Goal: Information Seeking & Learning: Learn about a topic

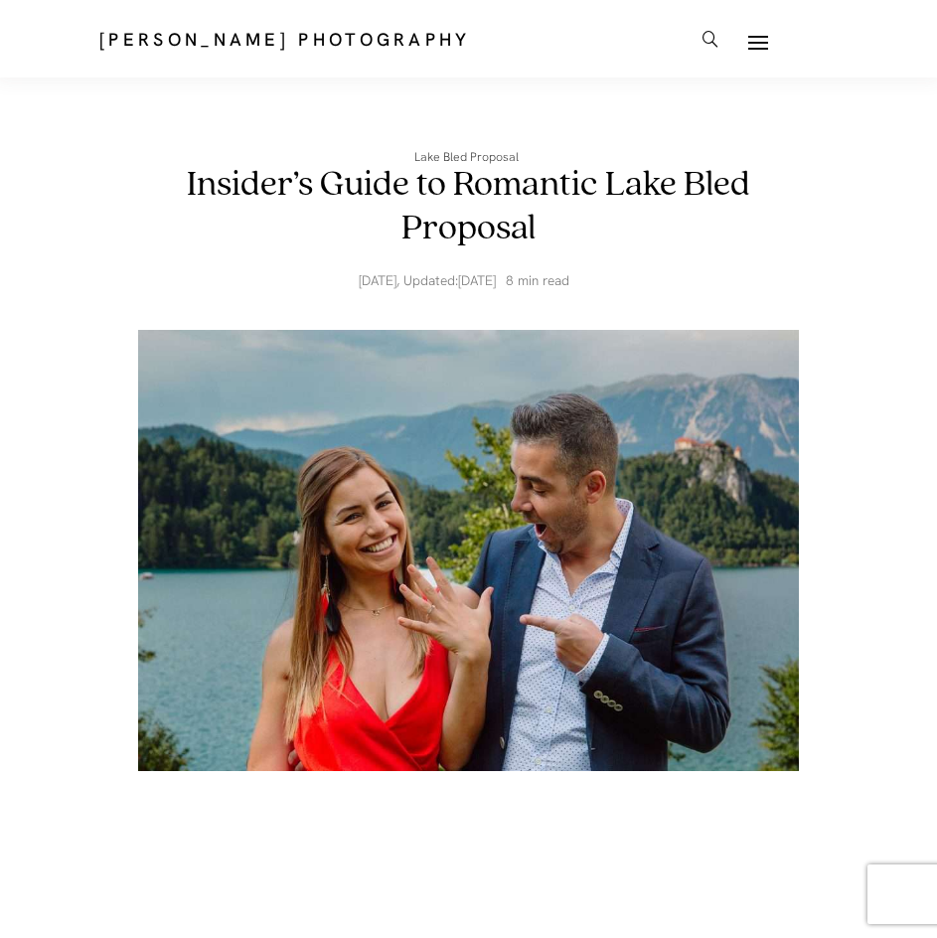
click at [787, 40] on ul at bounding box center [782, 43] width 66 height 30
click at [760, 31] on link at bounding box center [759, 43] width 20 height 30
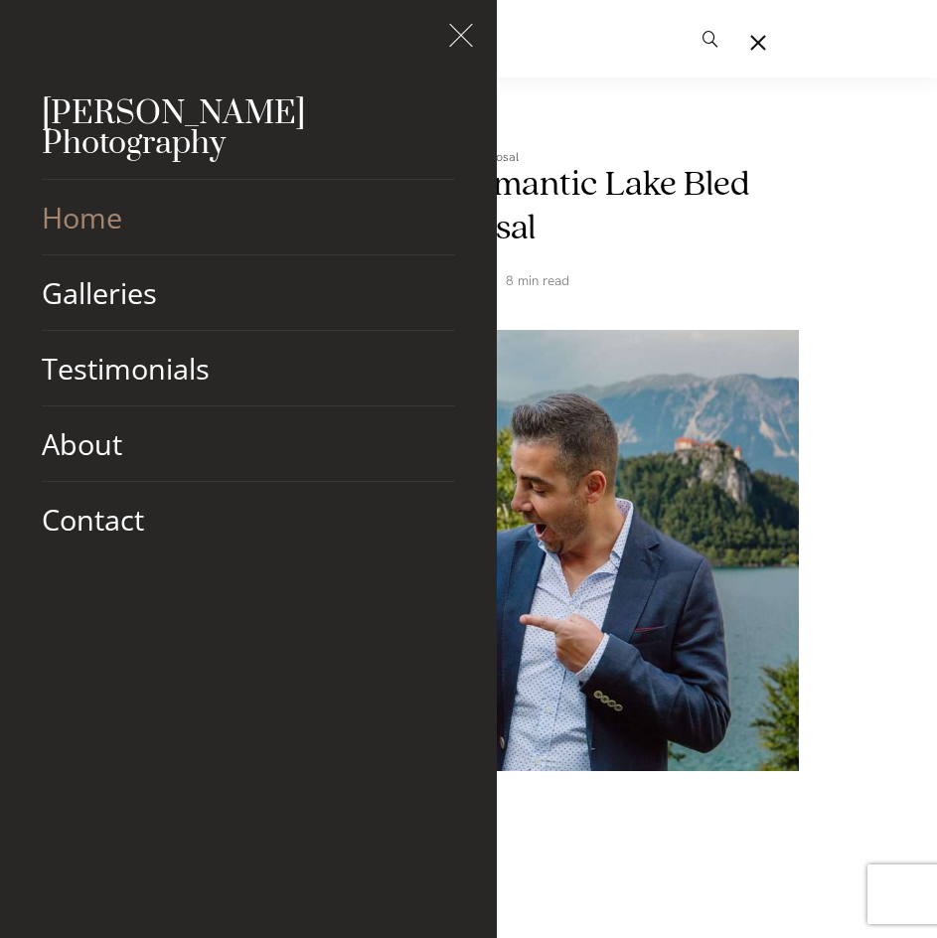
click at [138, 208] on link "Home" at bounding box center [249, 217] width 414 height 75
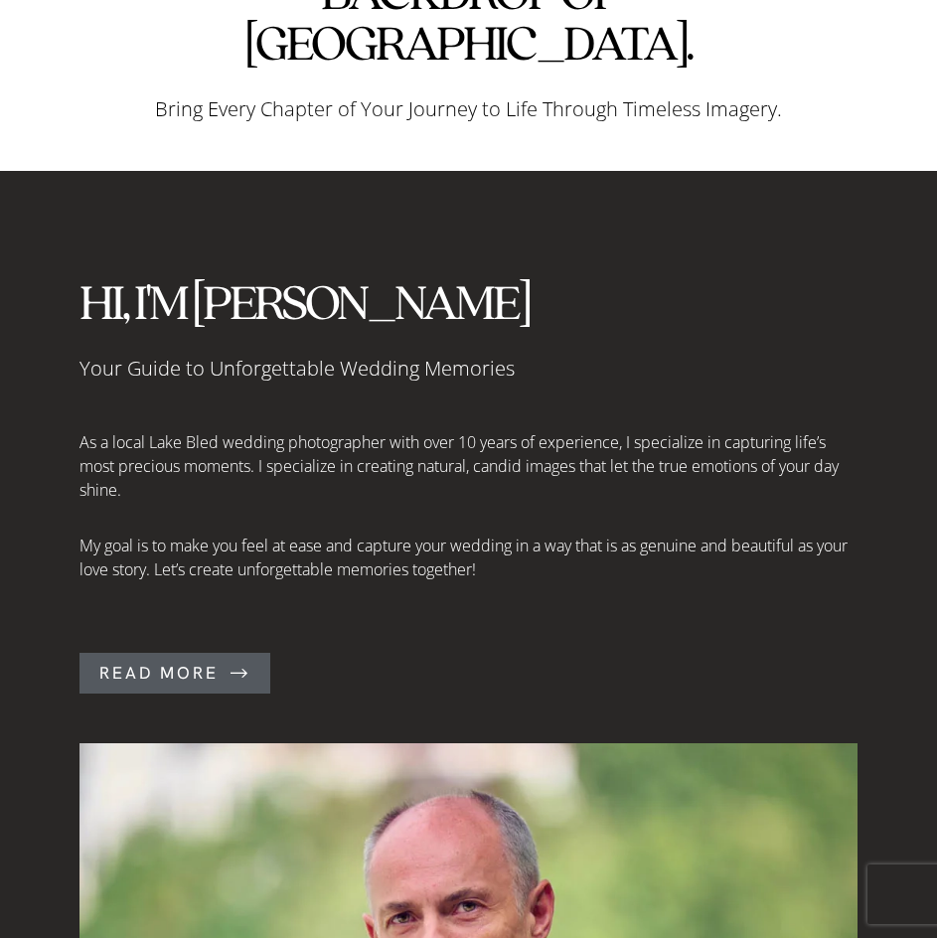
scroll to position [1491, 0]
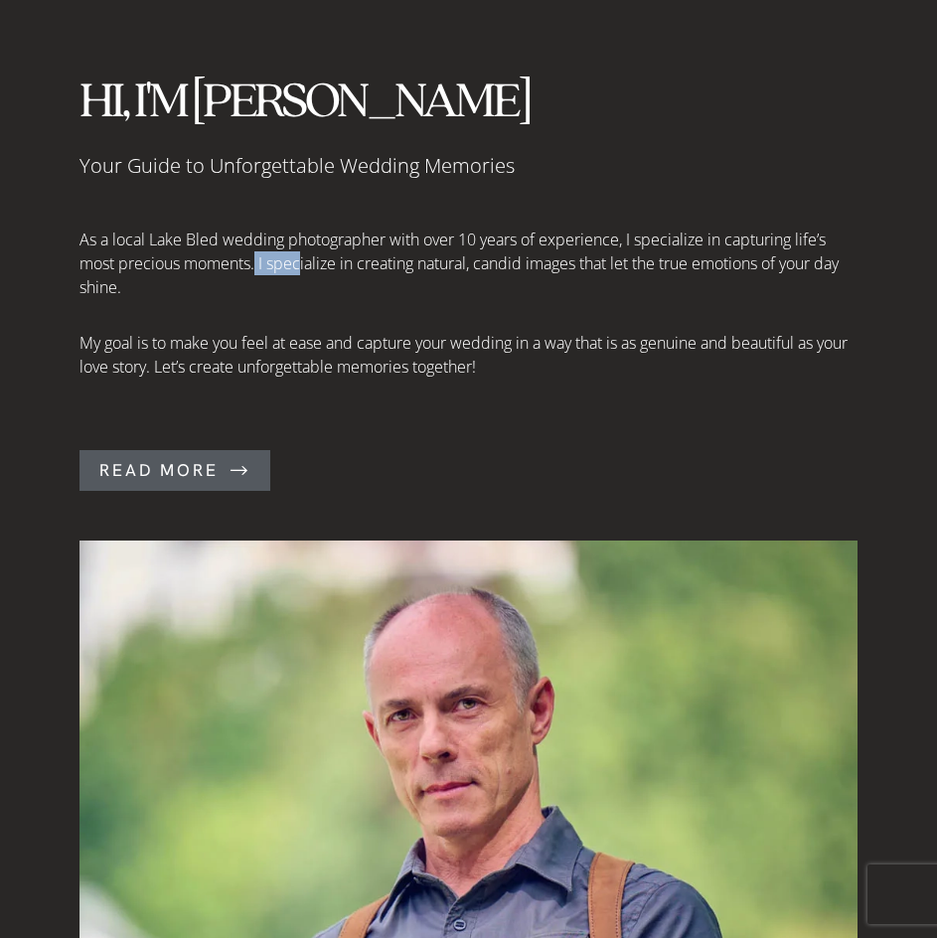
drag, startPoint x: 259, startPoint y: 202, endPoint x: 303, endPoint y: 203, distance: 43.8
click at [303, 228] on p "As a local Lake Bled wedding photographer with over 10 years of experience, I s…" at bounding box center [469, 264] width 778 height 72
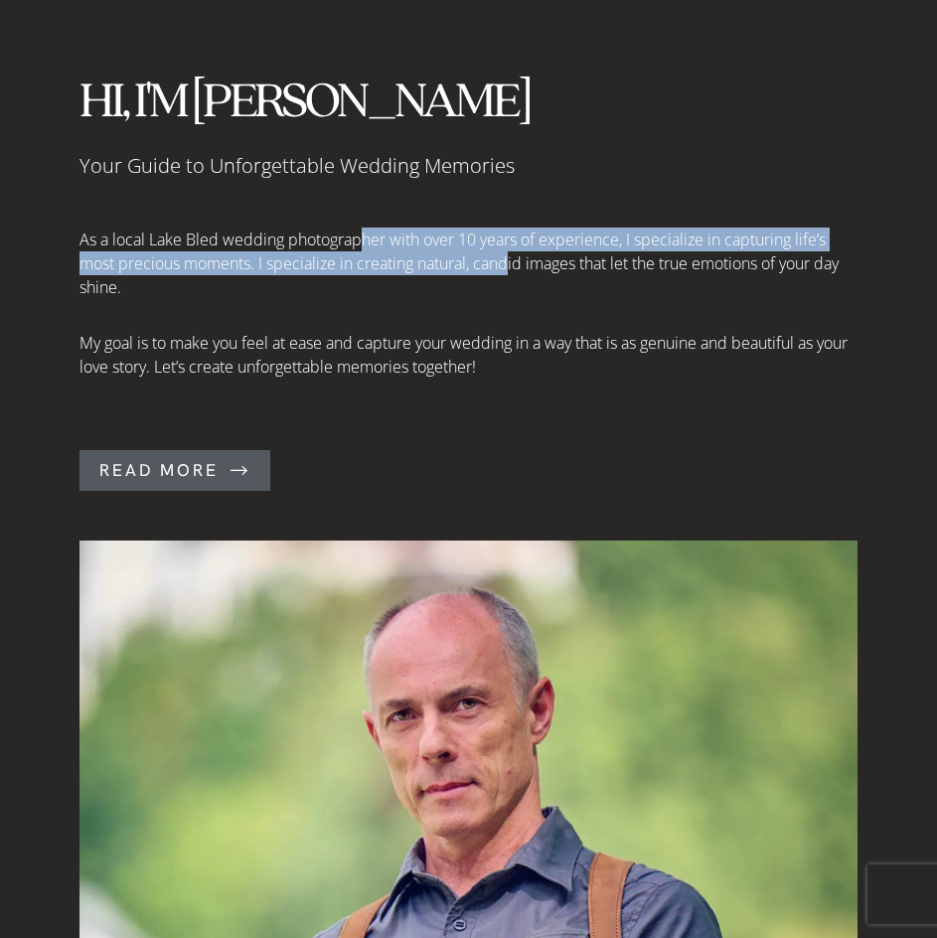
drag, startPoint x: 364, startPoint y: 187, endPoint x: 520, endPoint y: 241, distance: 165.0
click at [516, 228] on p "As a local Lake Bled wedding photographer with over 10 years of experience, I s…" at bounding box center [469, 264] width 778 height 72
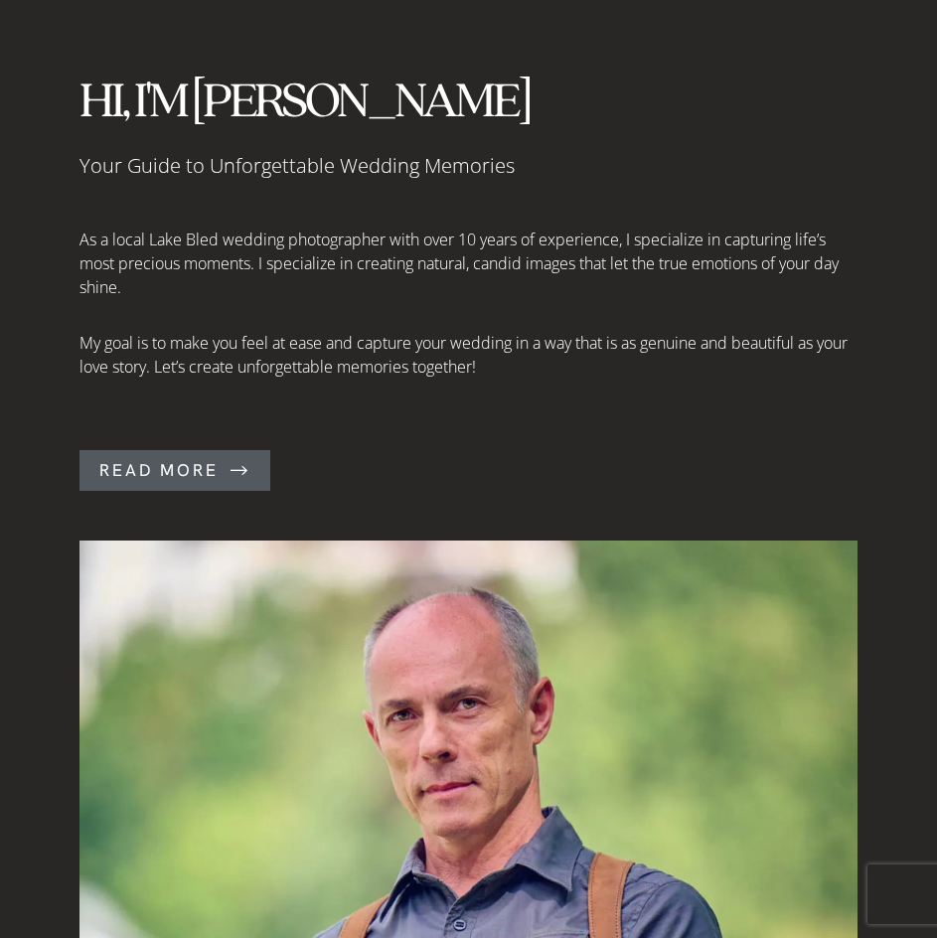
click at [520, 241] on p "As a local Lake Bled wedding photographer with over 10 years of experience, I s…" at bounding box center [469, 264] width 778 height 72
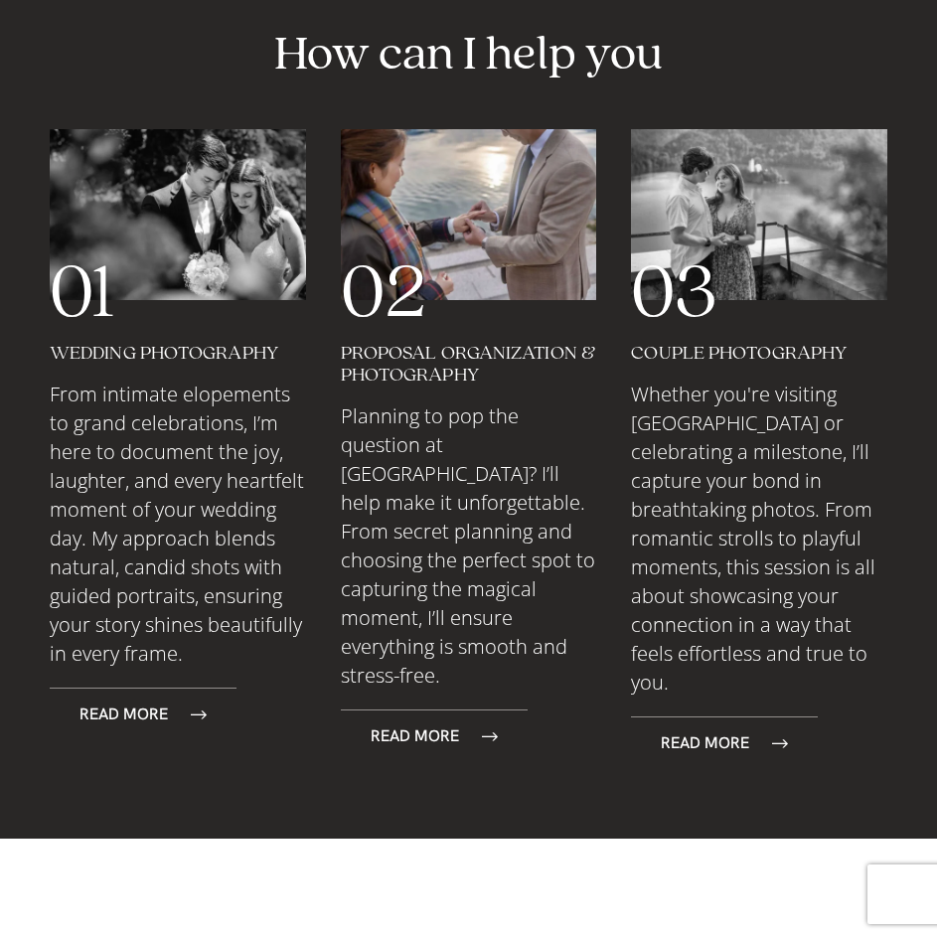
scroll to position [3380, 0]
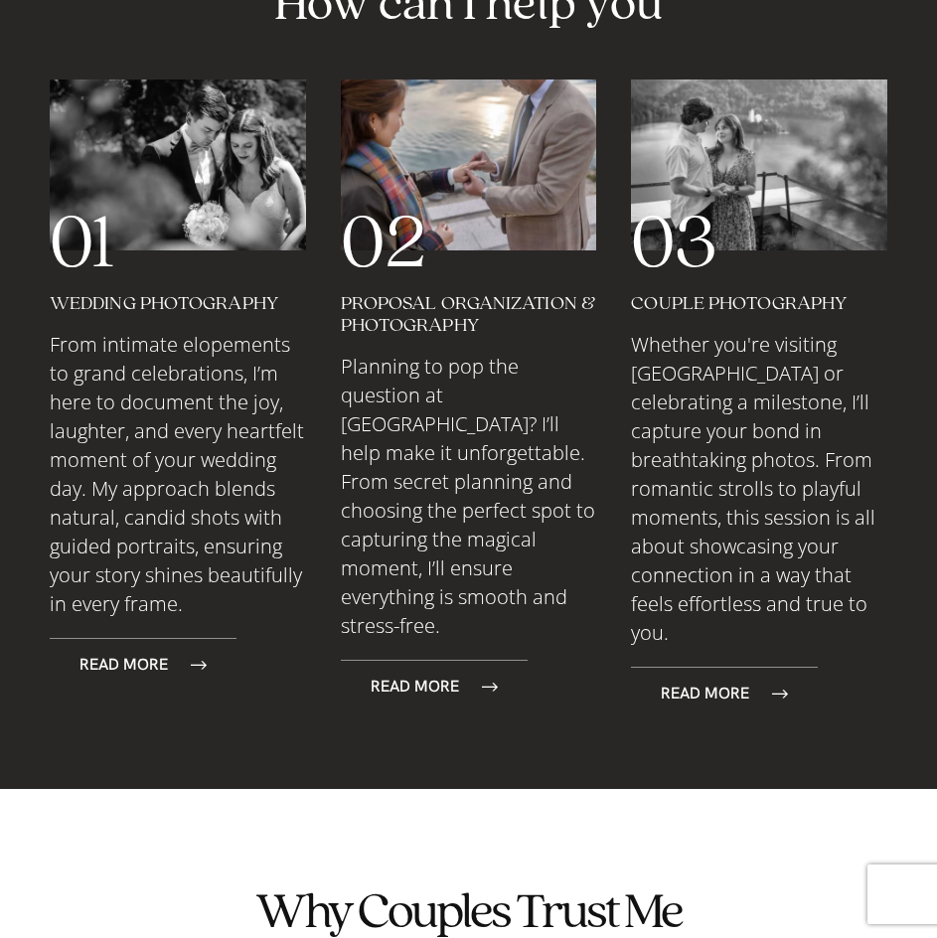
click at [470, 570] on div "02 Proposal Organization & Photography Planning to pop the question at Lake Ble…" at bounding box center [469, 400] width 276 height 660
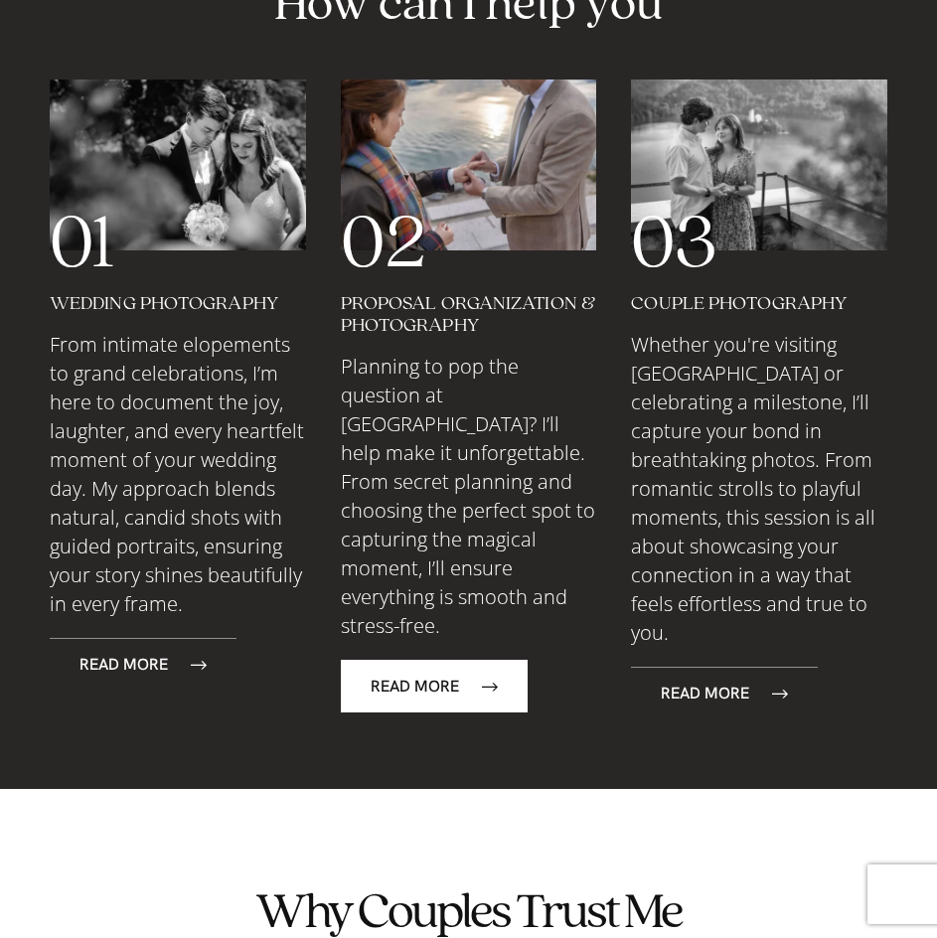
click at [462, 660] on link "Read More" at bounding box center [434, 686] width 187 height 53
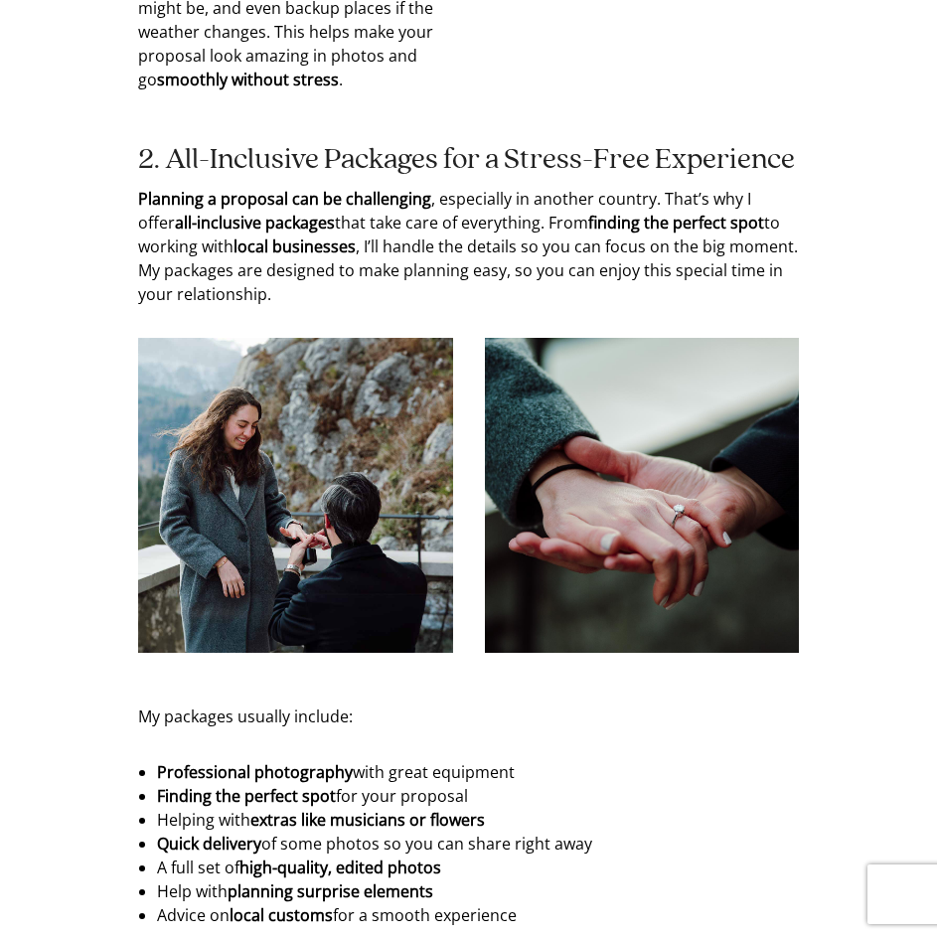
scroll to position [1889, 0]
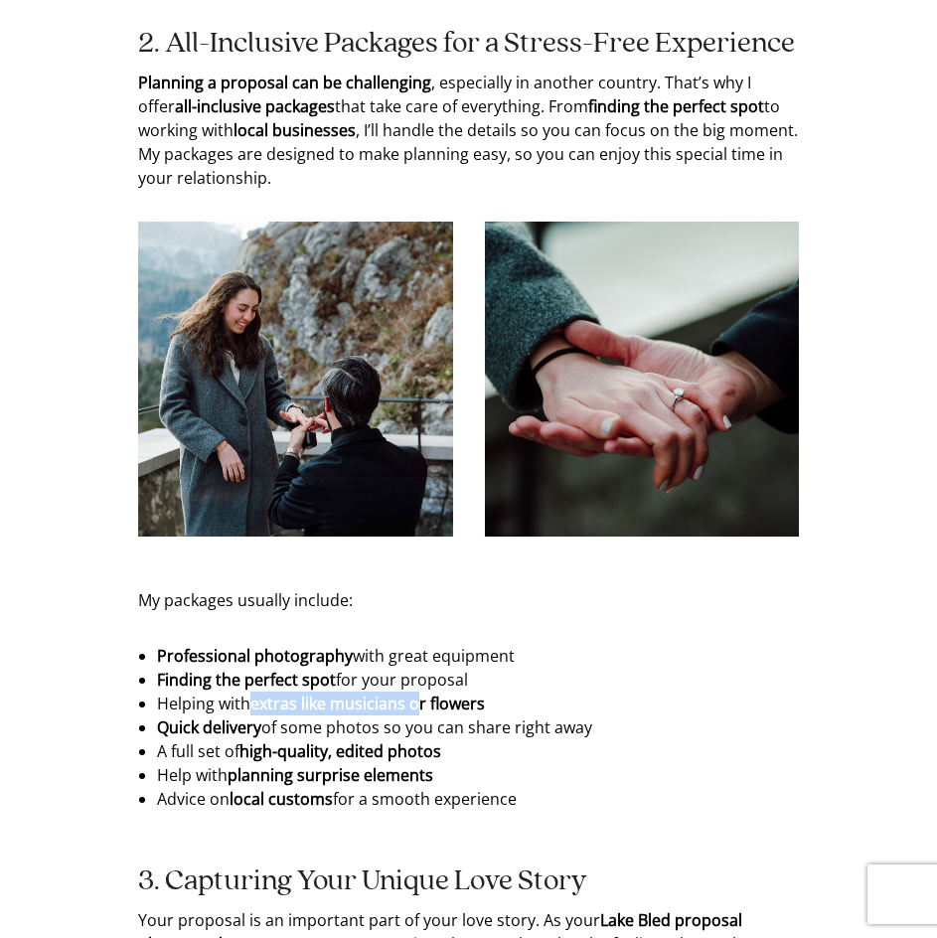
drag, startPoint x: 249, startPoint y: 720, endPoint x: 430, endPoint y: 723, distance: 181.9
click at [429, 716] on li "Helping with extras like musicians or flowers" at bounding box center [468, 704] width 623 height 24
click at [431, 715] on strong "extras like musicians or flowers" at bounding box center [368, 704] width 235 height 22
drag, startPoint x: 521, startPoint y: 720, endPoint x: 161, endPoint y: 720, distance: 359.9
click at [161, 716] on li "Helping with extras like musicians or flowers" at bounding box center [468, 704] width 623 height 24
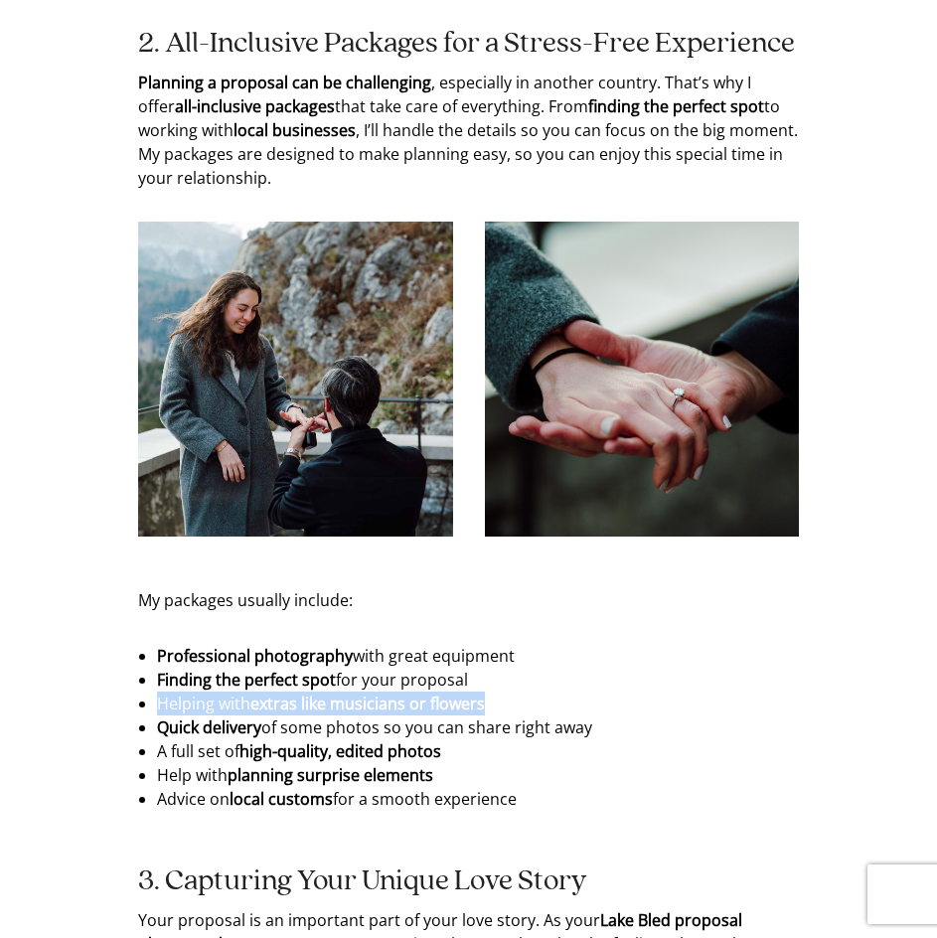
click at [161, 716] on li "Helping with extras like musicians or flowers" at bounding box center [468, 704] width 623 height 24
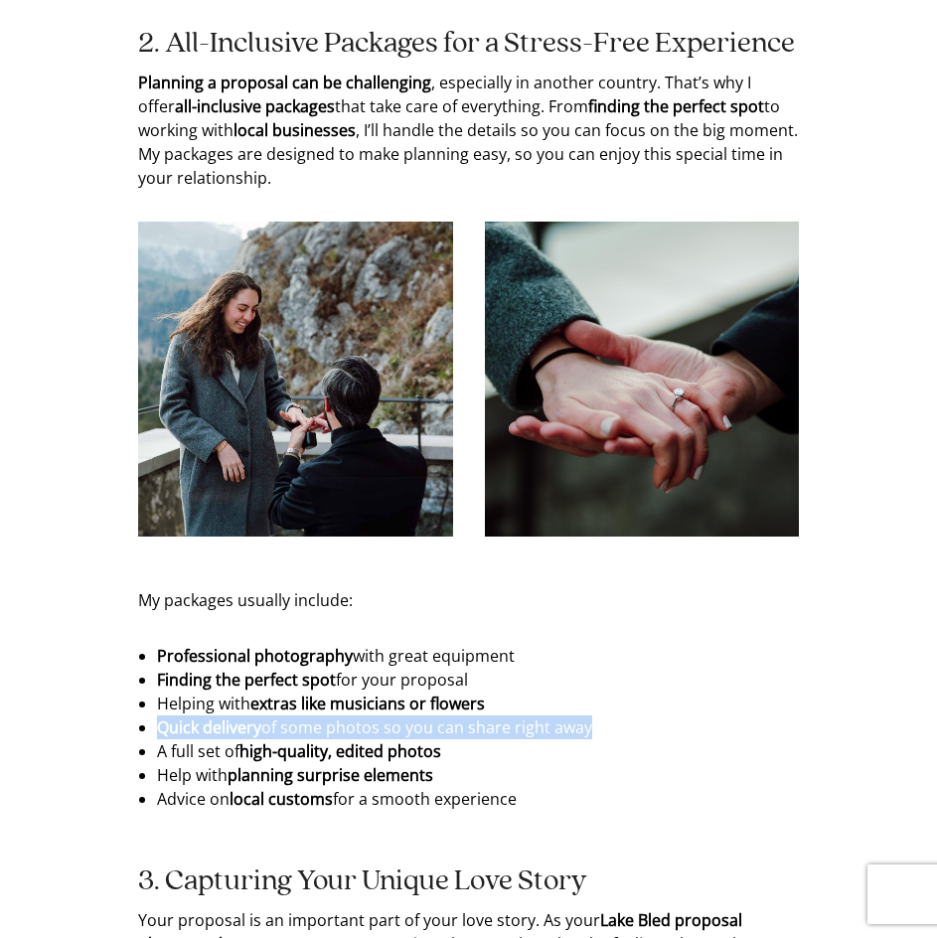
drag, startPoint x: 155, startPoint y: 732, endPoint x: 615, endPoint y: 749, distance: 460.6
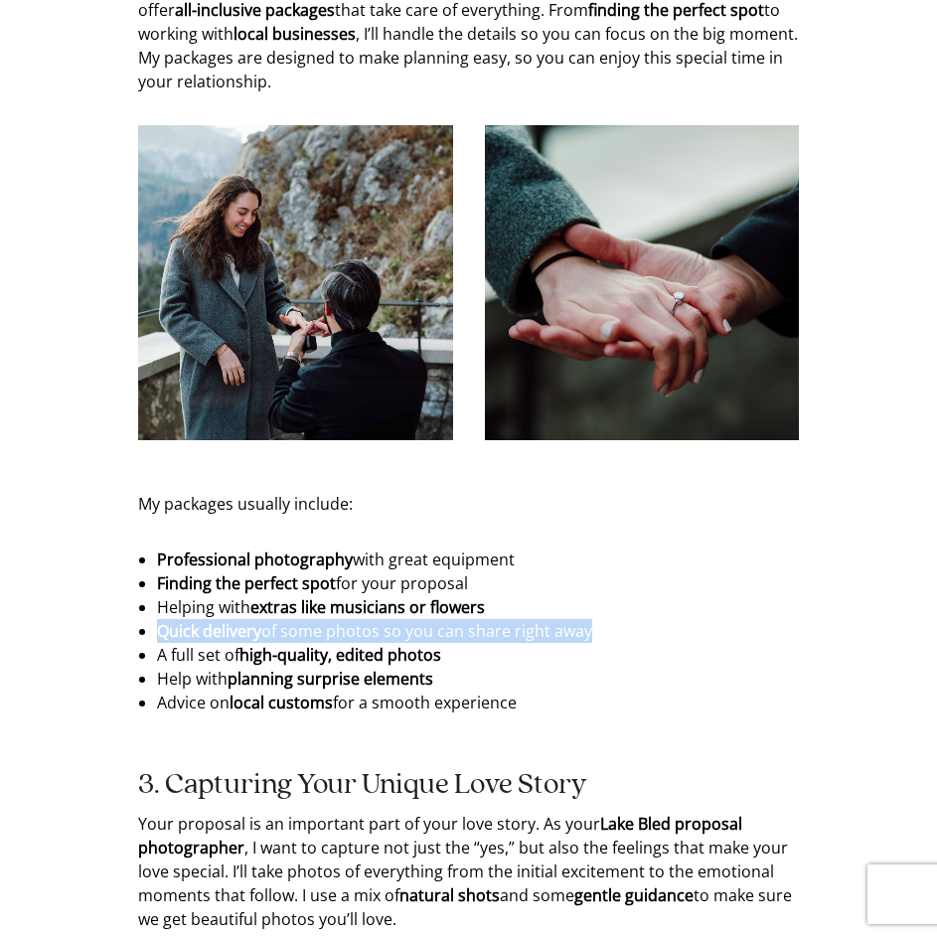
scroll to position [2088, 0]
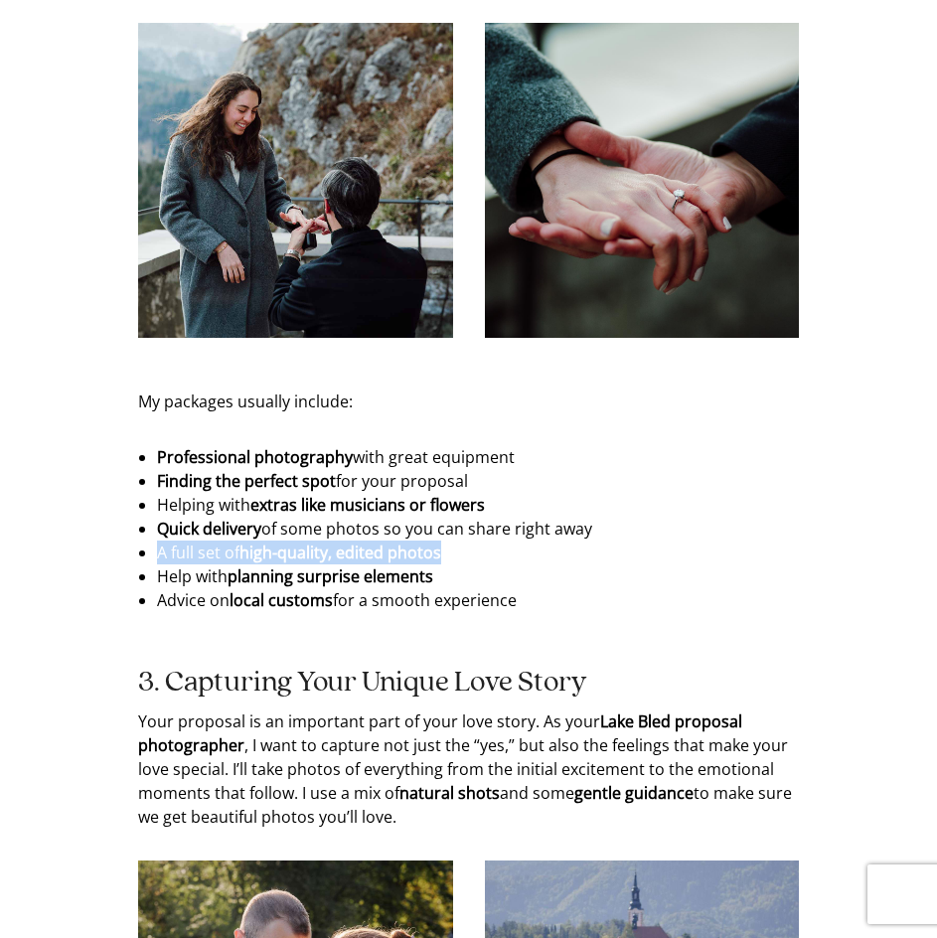
drag, startPoint x: 160, startPoint y: 570, endPoint x: 475, endPoint y: 570, distance: 315.1
click at [475, 565] on li "A full set of high-quality, edited photos" at bounding box center [468, 553] width 623 height 24
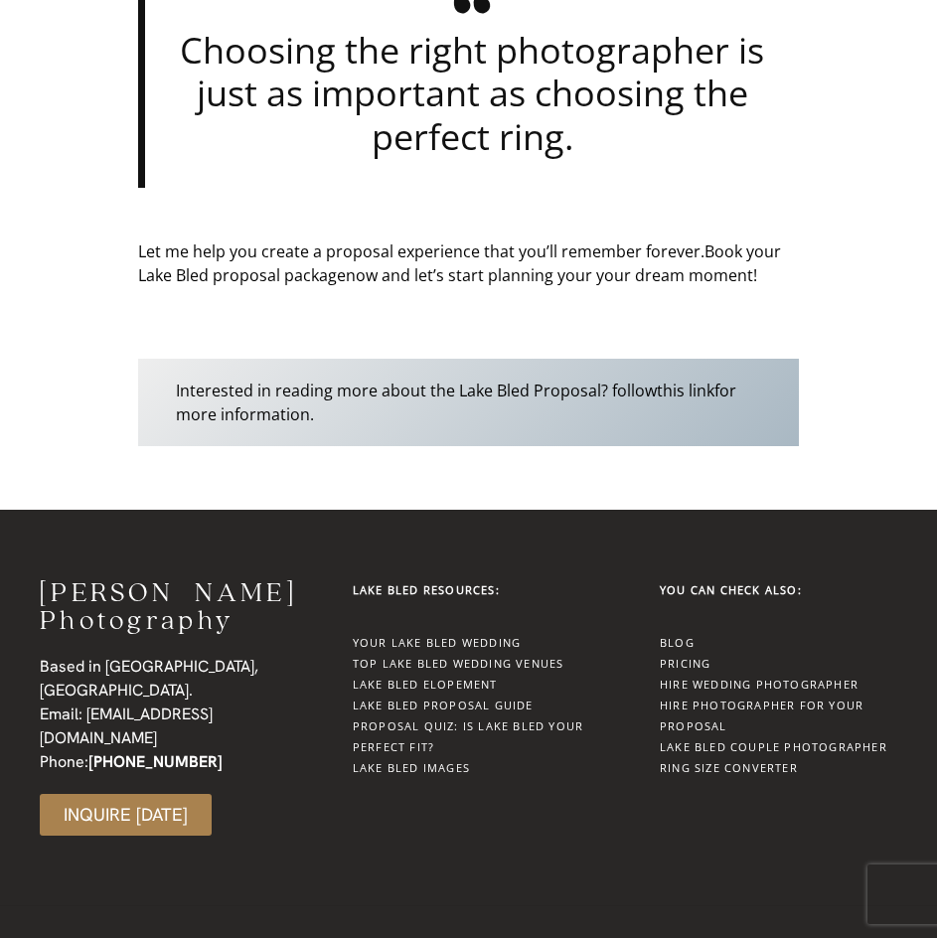
scroll to position [5666, 0]
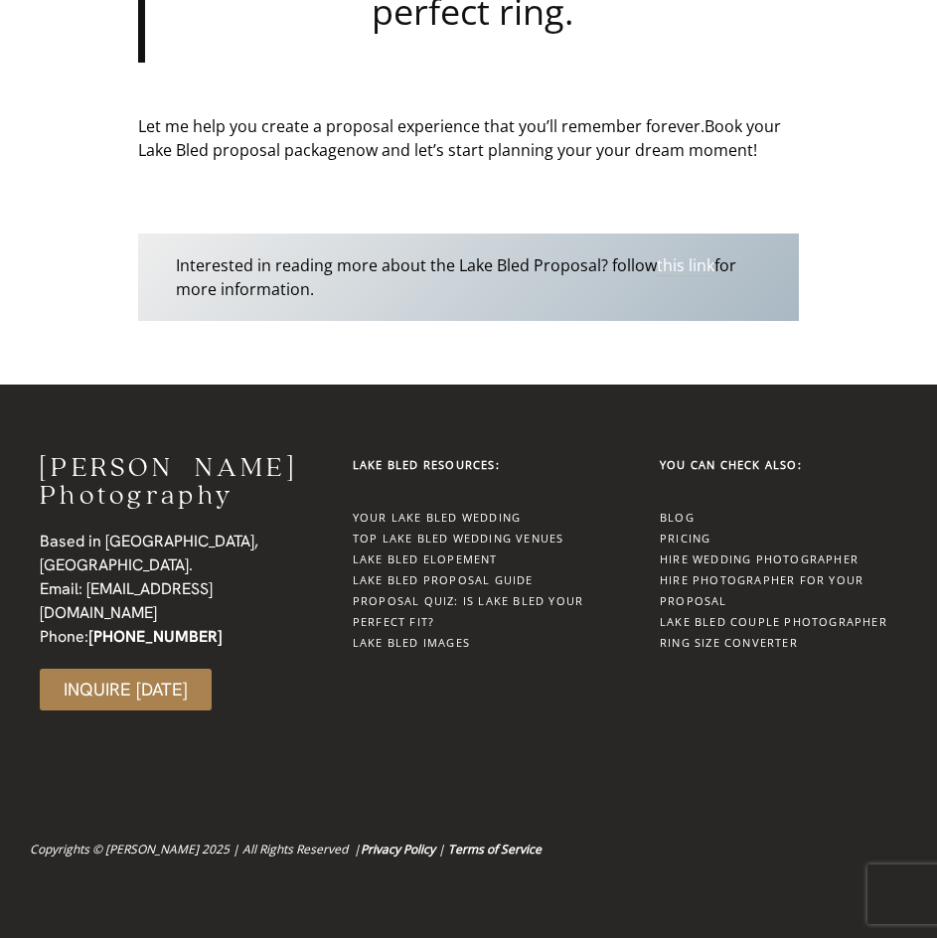
click at [699, 276] on link "this link" at bounding box center [686, 265] width 58 height 22
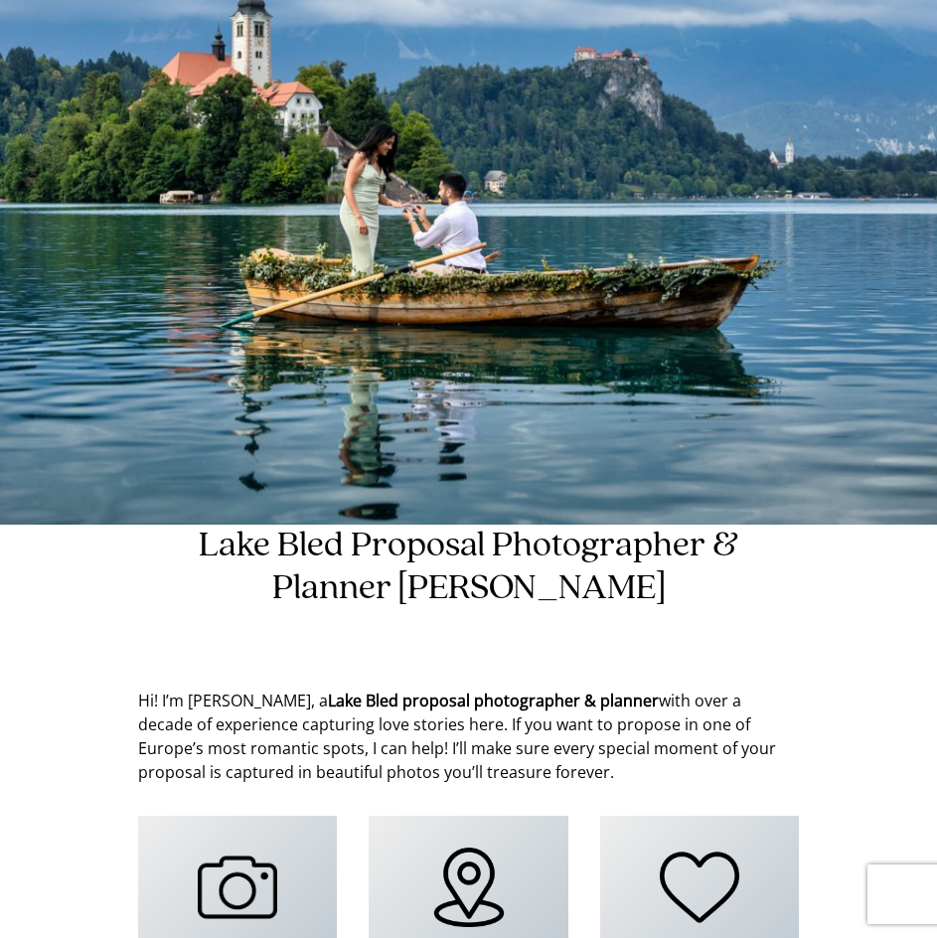
scroll to position [0, 0]
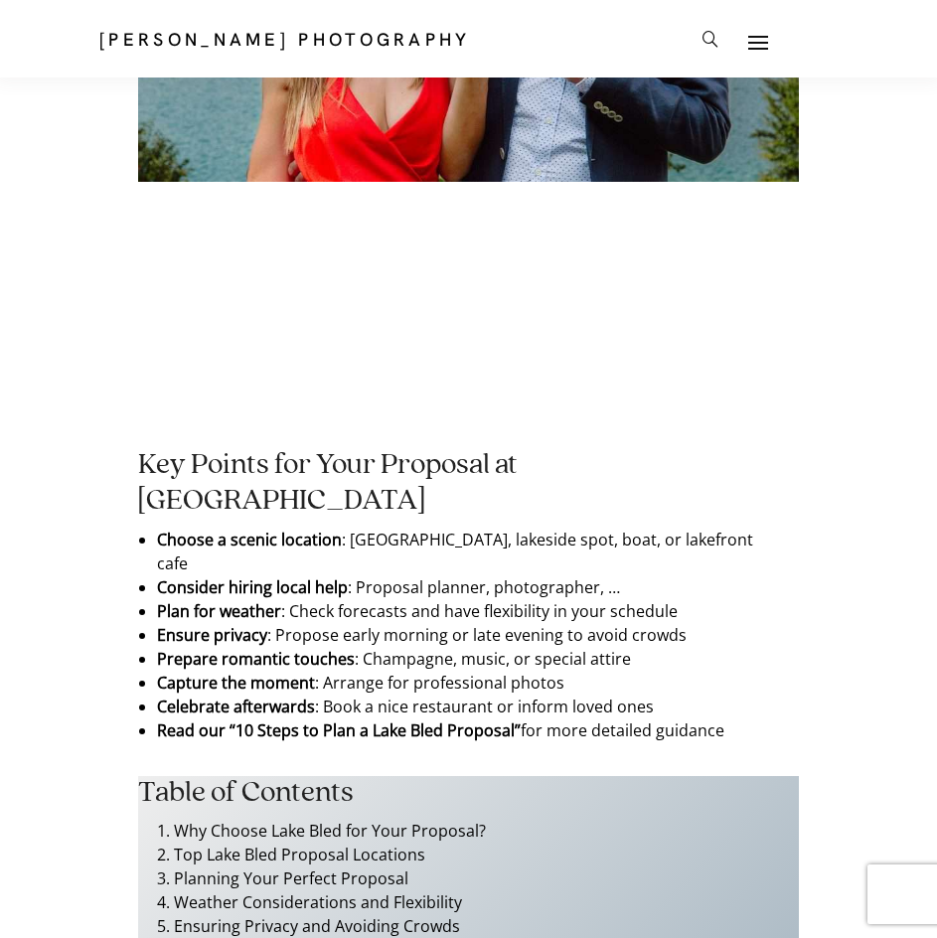
scroll to position [398, 0]
